Goal: Navigation & Orientation: Find specific page/section

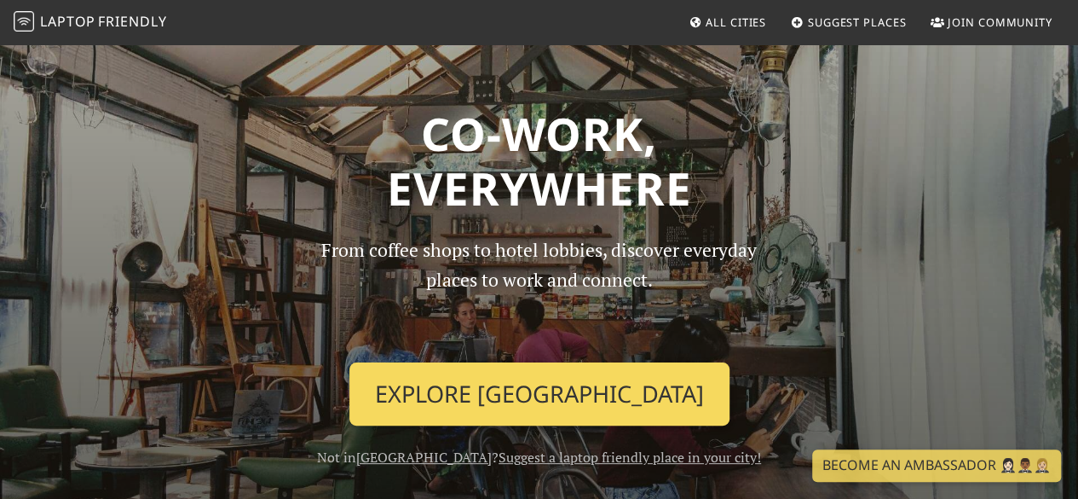
click at [562, 394] on link "Explore Hong Kong" at bounding box center [539, 393] width 380 height 63
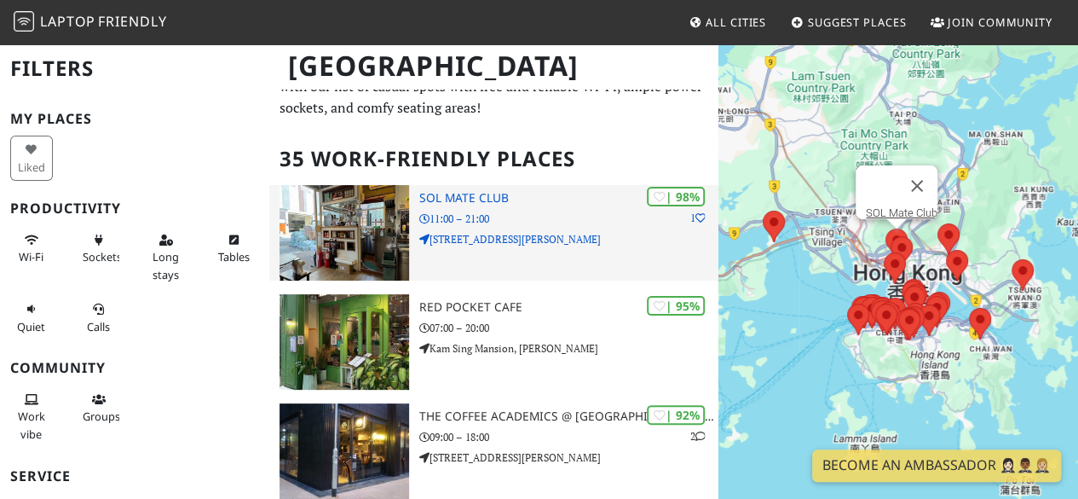
scroll to position [85, 0]
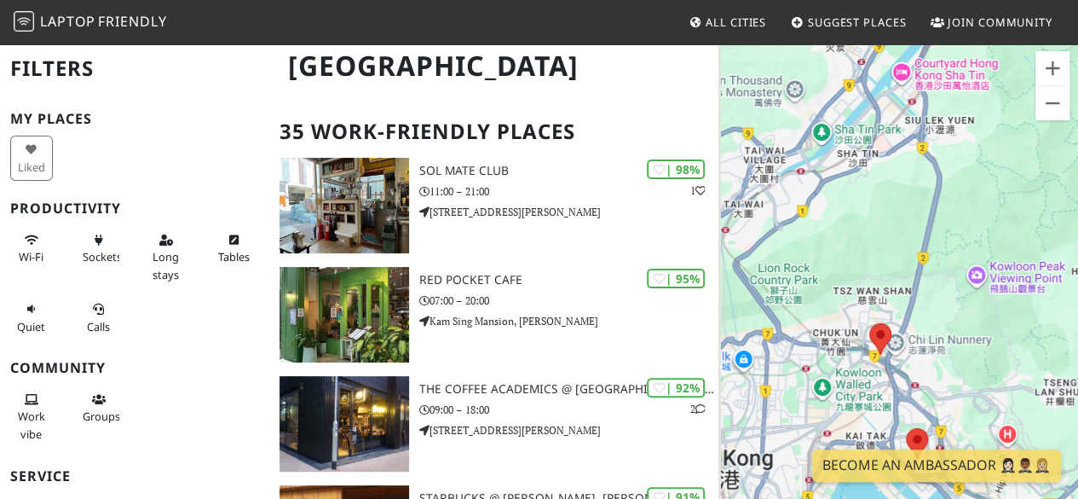
drag, startPoint x: 815, startPoint y: 286, endPoint x: 898, endPoint y: 209, distance: 114.0
click at [898, 209] on div at bounding box center [898, 292] width 360 height 499
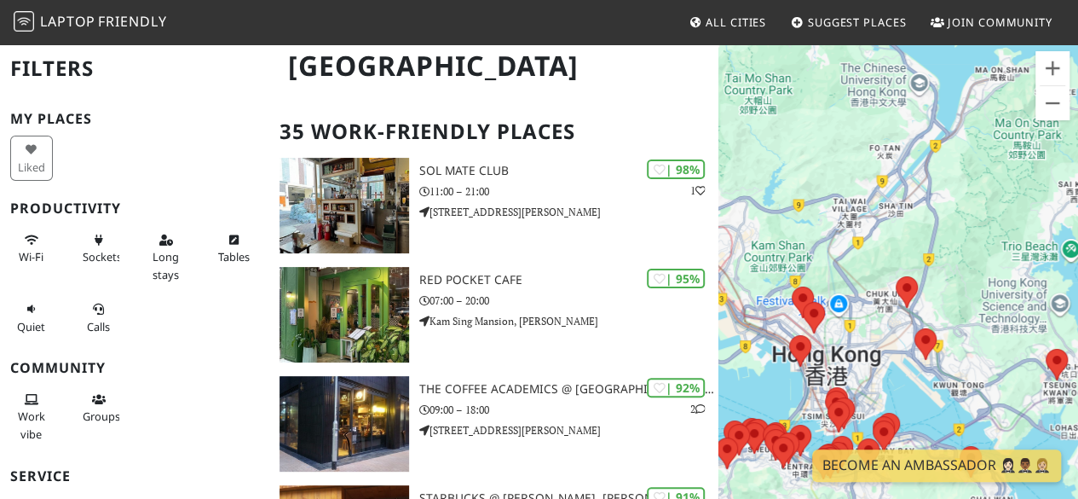
drag, startPoint x: 840, startPoint y: 182, endPoint x: 868, endPoint y: 195, distance: 31.3
click at [868, 195] on div at bounding box center [898, 292] width 360 height 499
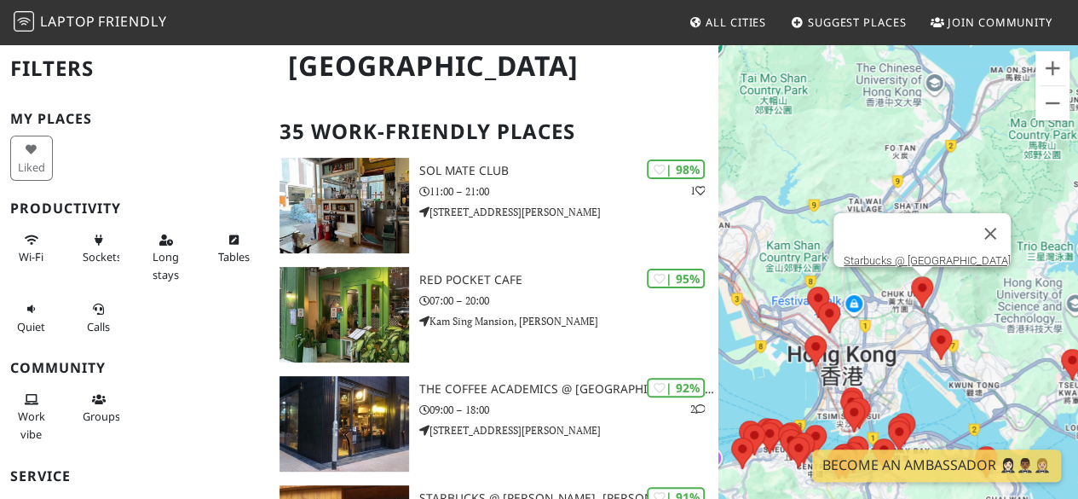
click at [911, 276] on area at bounding box center [911, 276] width 0 height 0
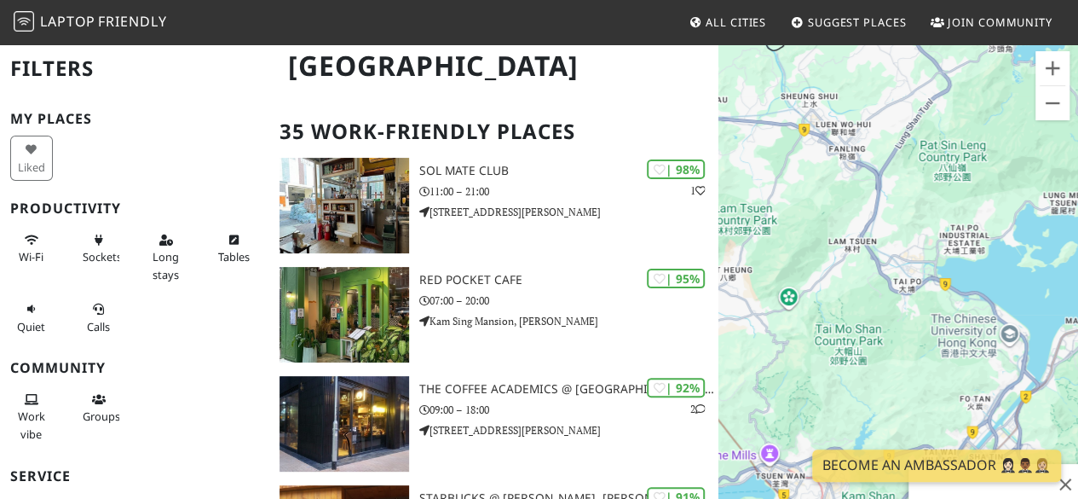
drag, startPoint x: 888, startPoint y: 191, endPoint x: 920, endPoint y: 366, distance: 177.7
click at [920, 366] on div "Starbucks @ [GEOGRAPHIC_DATA]" at bounding box center [898, 292] width 360 height 499
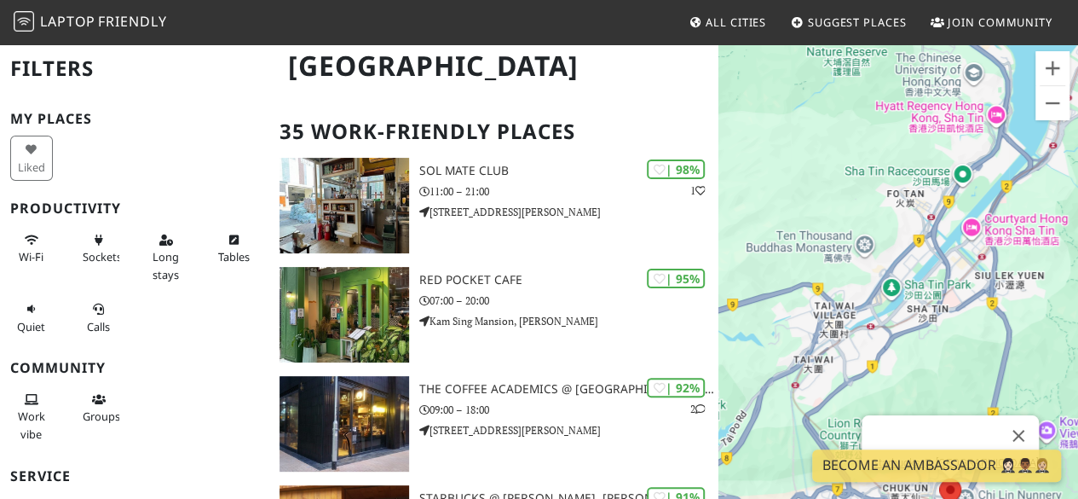
drag, startPoint x: 944, startPoint y: 342, endPoint x: 852, endPoint y: 22, distance: 332.6
click at [852, 22] on body "Laptop Friendly All Cities Suggest Places Join Community [GEOGRAPHIC_DATA] Filt…" at bounding box center [539, 164] width 1078 height 499
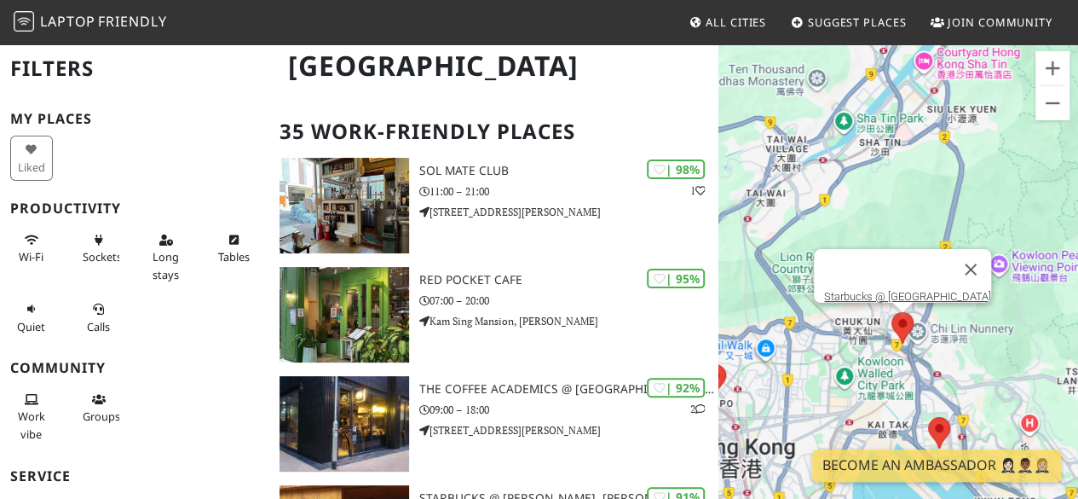
drag, startPoint x: 842, startPoint y: 172, endPoint x: 806, endPoint y: 26, distance: 150.1
click at [806, 28] on body "Laptop Friendly All Cities Suggest Places Join Community [GEOGRAPHIC_DATA] Filt…" at bounding box center [539, 164] width 1078 height 499
